Goal: Find contact information: Find contact information

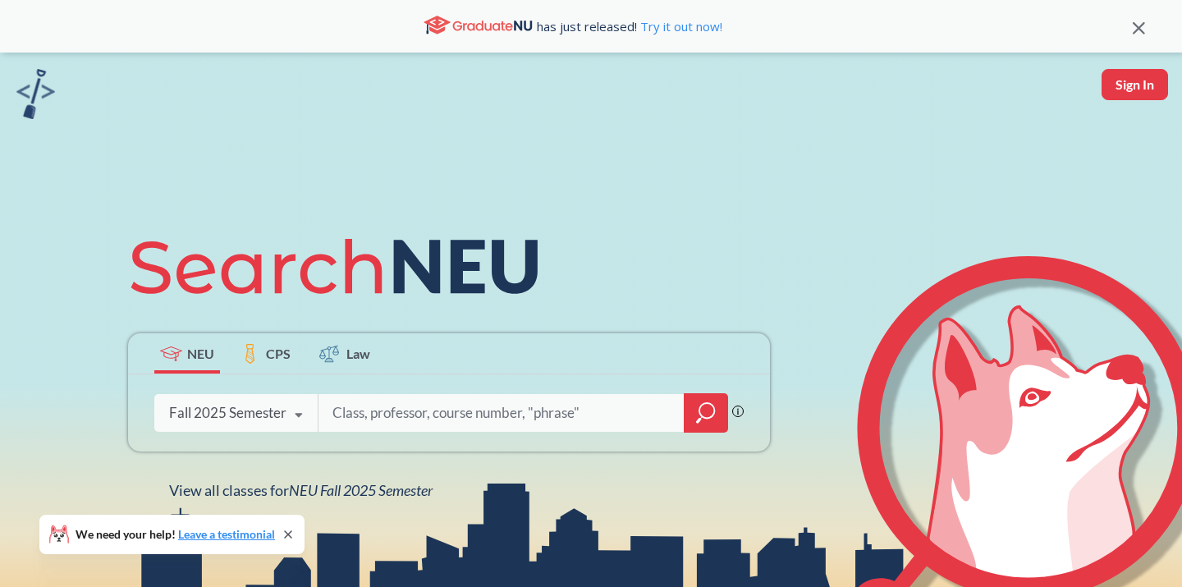
click at [369, 424] on input "search" at bounding box center [501, 413] width 341 height 34
type input "gerber"
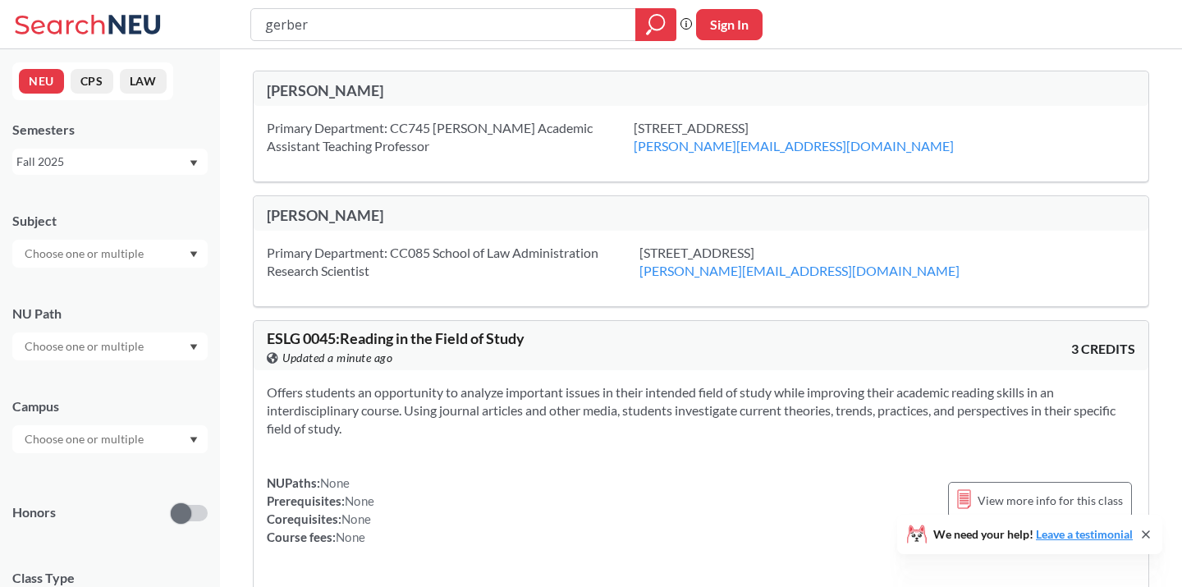
click at [268, 25] on input "gerber" at bounding box center [443, 25] width 360 height 28
type input "[PERSON_NAME]"
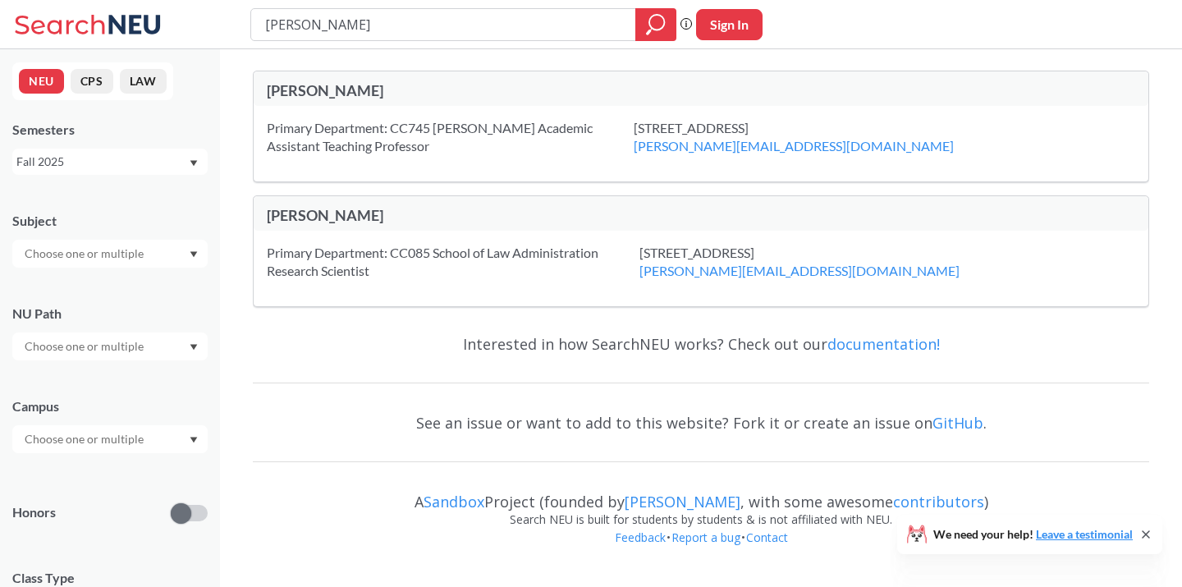
click at [310, 81] on div "[PERSON_NAME]" at bounding box center [484, 90] width 434 height 18
click at [679, 132] on div "[STREET_ADDRESS] [PERSON_NAME][EMAIL_ADDRESS][DOMAIN_NAME]" at bounding box center [814, 137] width 361 height 36
click at [581, 24] on input "[PERSON_NAME]" at bounding box center [443, 25] width 360 height 28
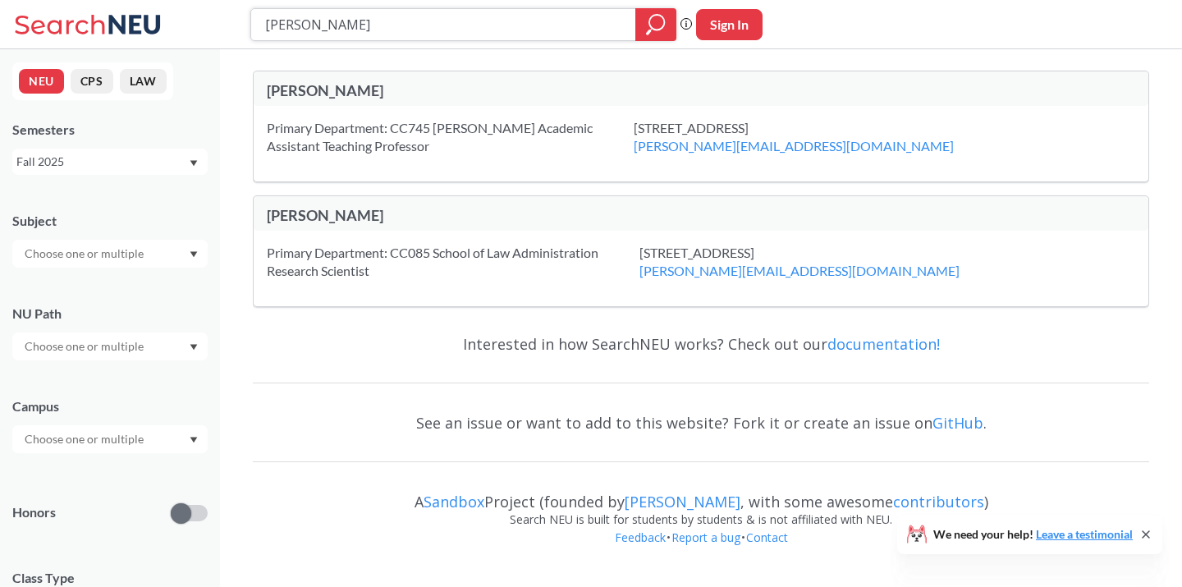
type input "[PERSON_NAME]"
click at [292, 18] on input "[PERSON_NAME]" at bounding box center [443, 25] width 360 height 28
click at [66, 249] on input "text" at bounding box center [85, 254] width 138 height 20
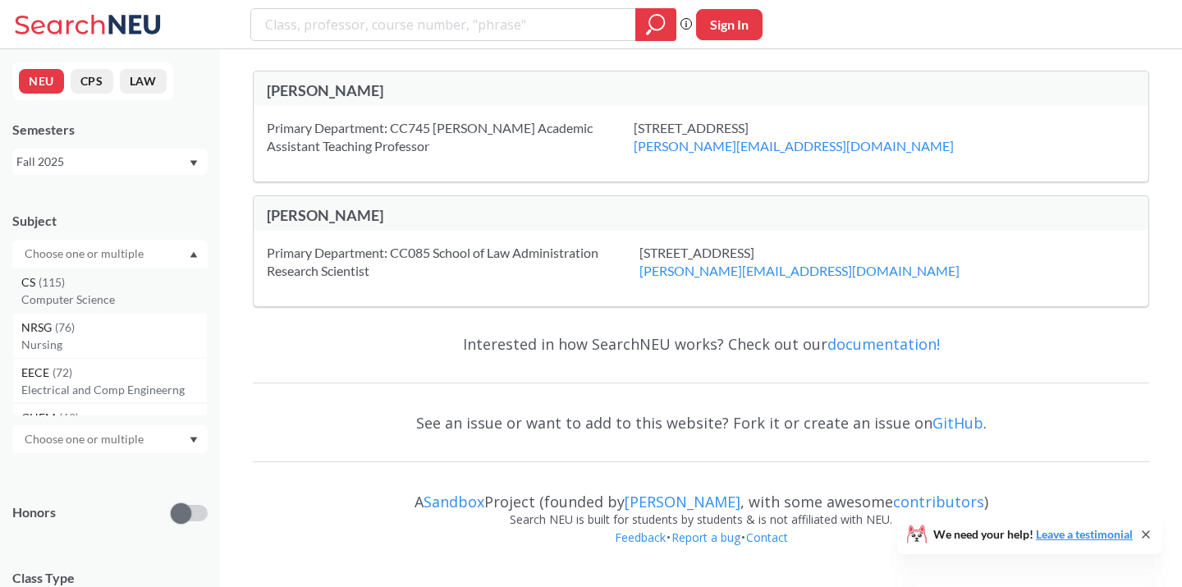
click at [62, 300] on p "Computer Science" at bounding box center [113, 299] width 185 height 16
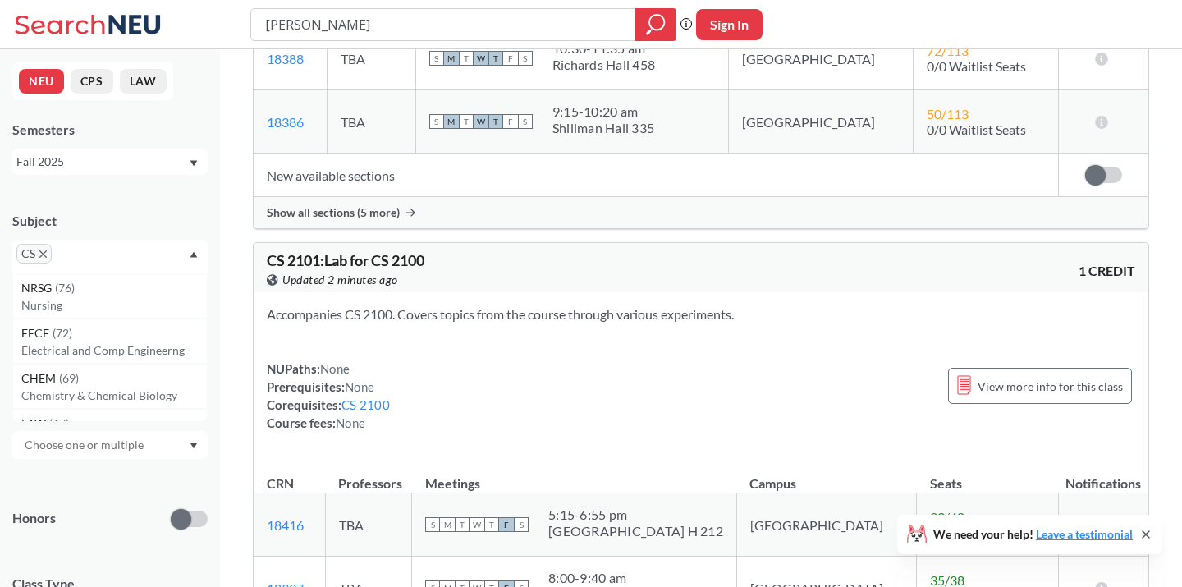
scroll to position [4428, 0]
